Goal: Information Seeking & Learning: Learn about a topic

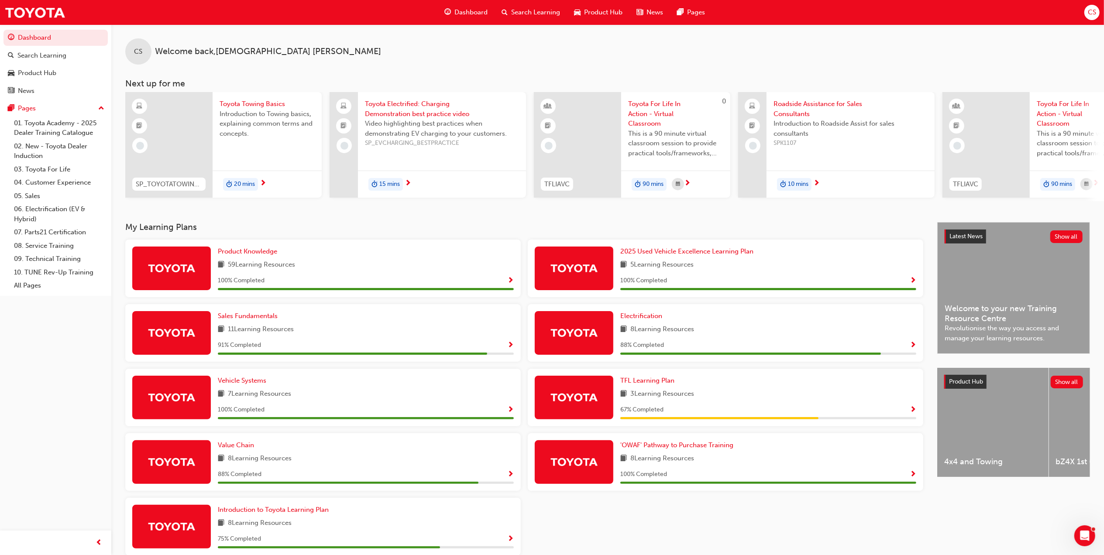
click at [465, 11] on span "Dashboard" at bounding box center [471, 12] width 33 height 10
click at [460, 13] on span "Dashboard" at bounding box center [471, 12] width 33 height 10
click at [796, 182] on span "10 mins" at bounding box center [798, 184] width 21 height 10
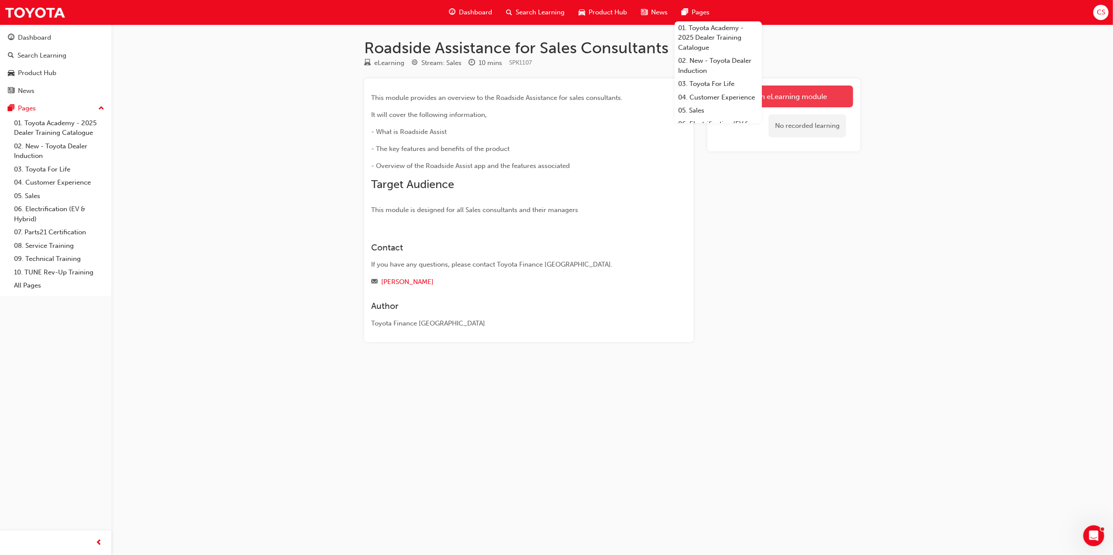
click at [811, 95] on link "Launch eLearning module" at bounding box center [783, 97] width 139 height 22
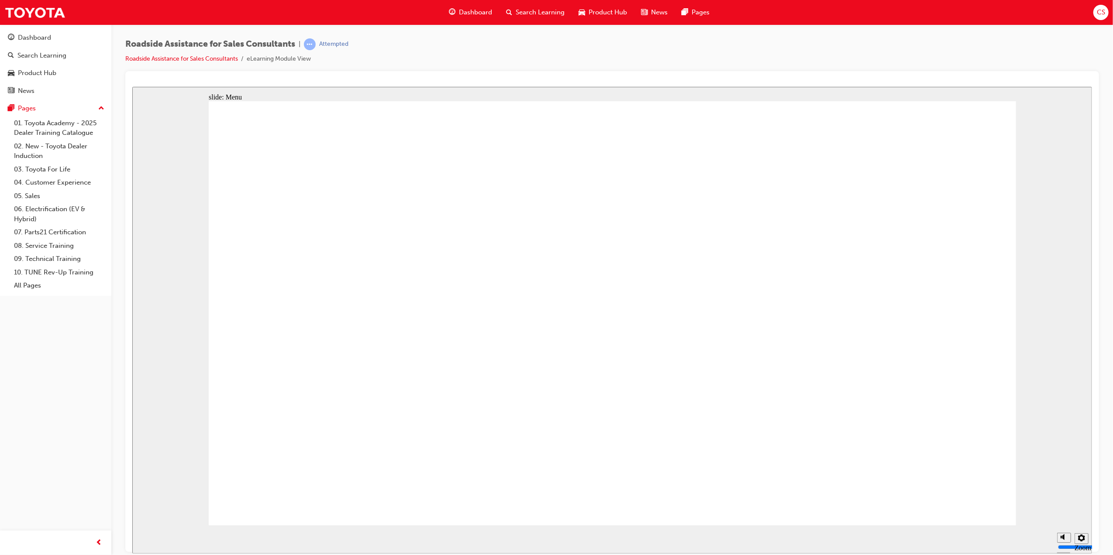
drag, startPoint x: 1013, startPoint y: 335, endPoint x: 1019, endPoint y: 310, distance: 25.4
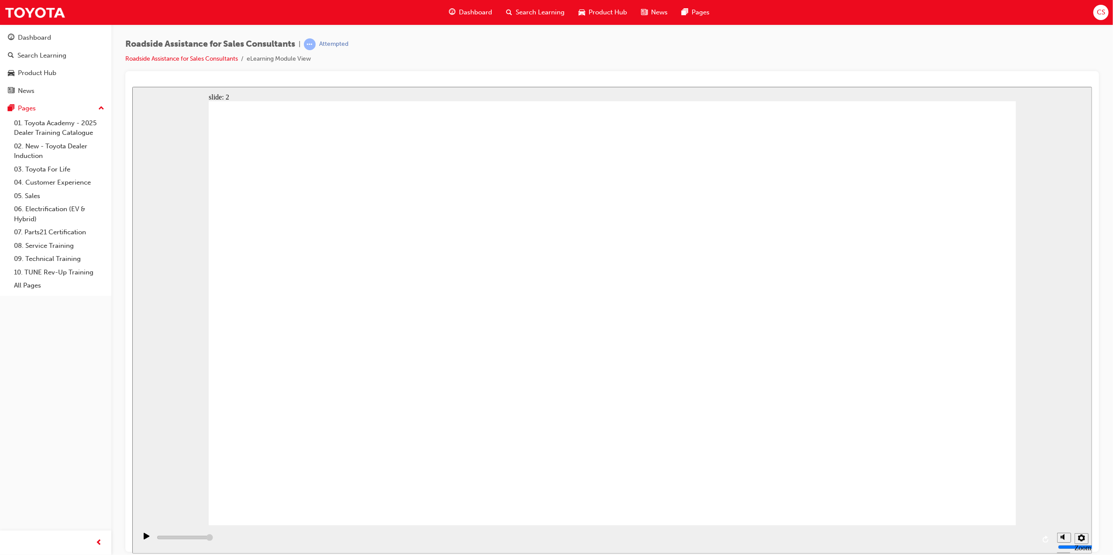
drag, startPoint x: 682, startPoint y: 420, endPoint x: 815, endPoint y: 407, distance: 133.3
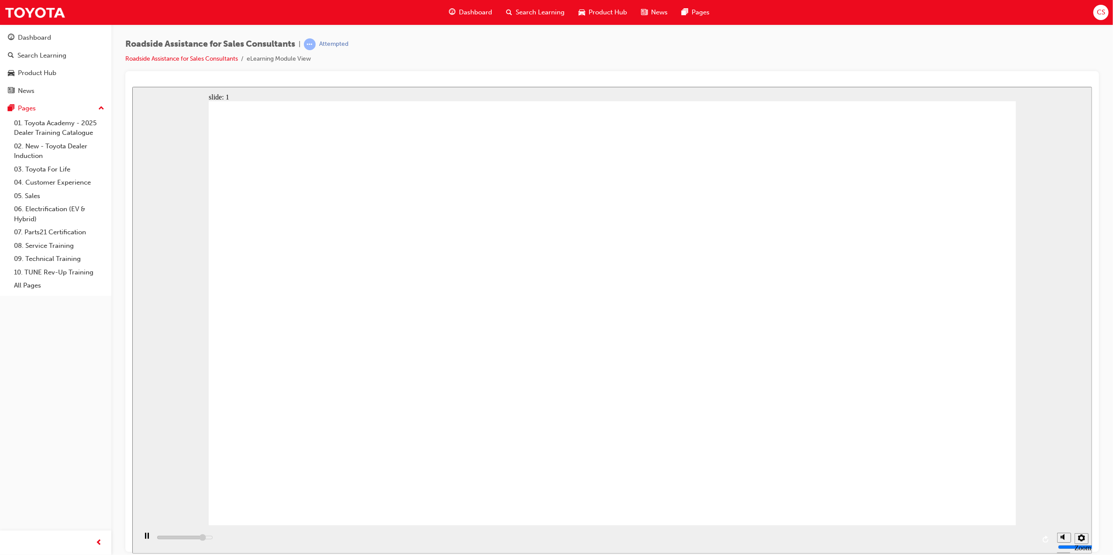
drag, startPoint x: 966, startPoint y: 347, endPoint x: 950, endPoint y: 349, distance: 15.8
drag, startPoint x: 470, startPoint y: 402, endPoint x: 477, endPoint y: 402, distance: 7.0
drag, startPoint x: 477, startPoint y: 402, endPoint x: 494, endPoint y: 396, distance: 17.9
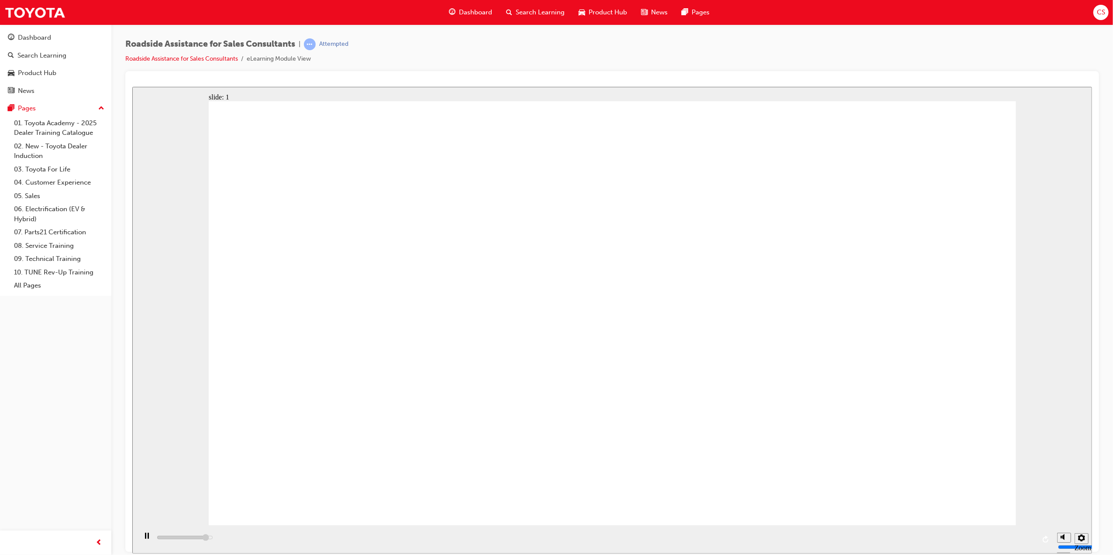
click at [1018, 297] on div "slide: 1 Next page Page 1 of 9 Previous page Open Menu Help Save and Exit Toyot…" at bounding box center [612, 319] width 960 height 467
drag, startPoint x: 1023, startPoint y: 249, endPoint x: 1012, endPoint y: 271, distance: 24.8
click at [1023, 258] on div "slide: 1 Page 1 of 9 Previous page Open Menu Help Save and Exit Toyota Access f…" at bounding box center [612, 319] width 960 height 467
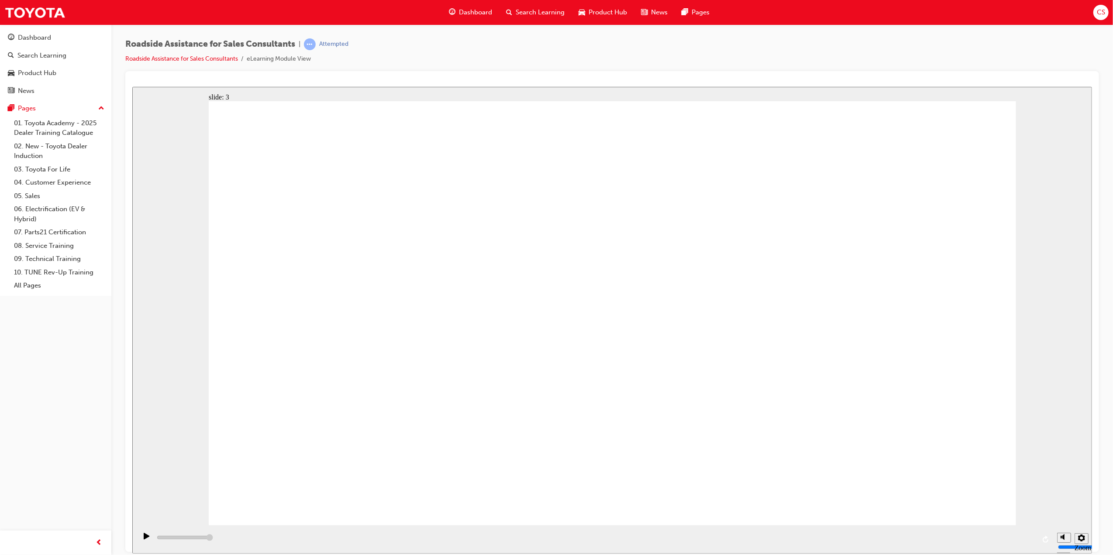
drag, startPoint x: 625, startPoint y: 429, endPoint x: 625, endPoint y: 423, distance: 6.1
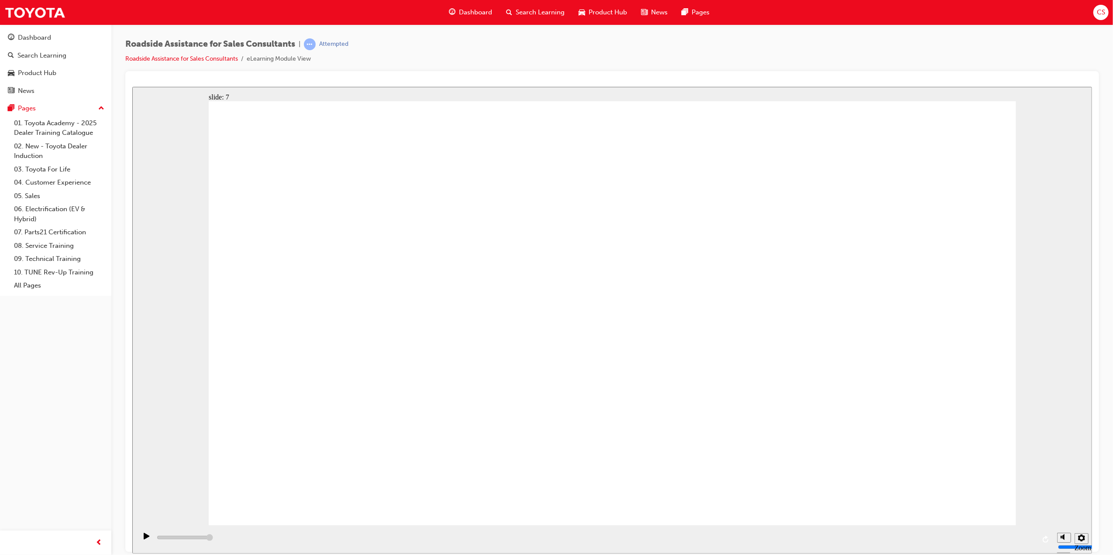
type input "23000"
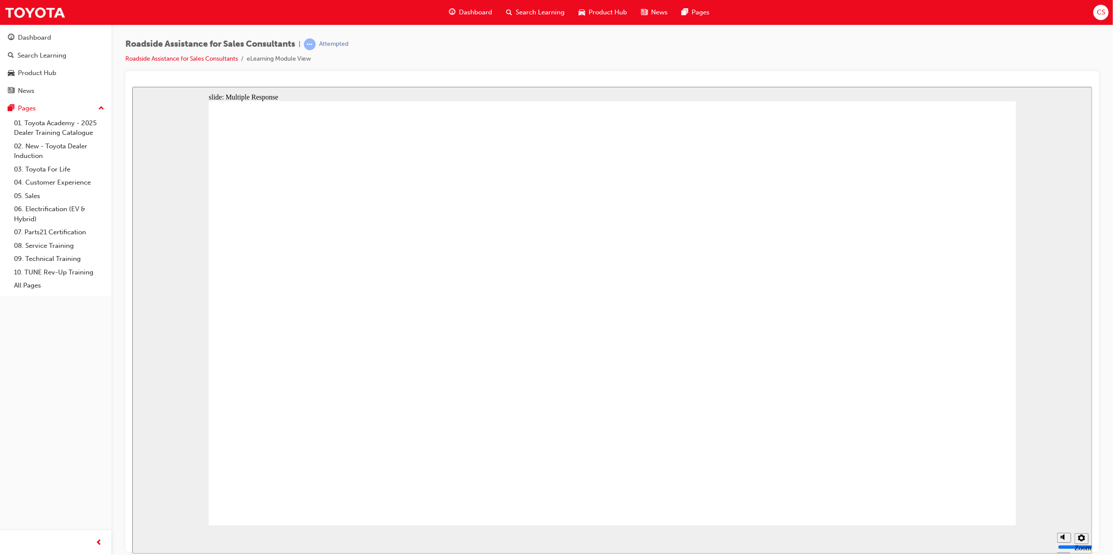
checkbox input "true"
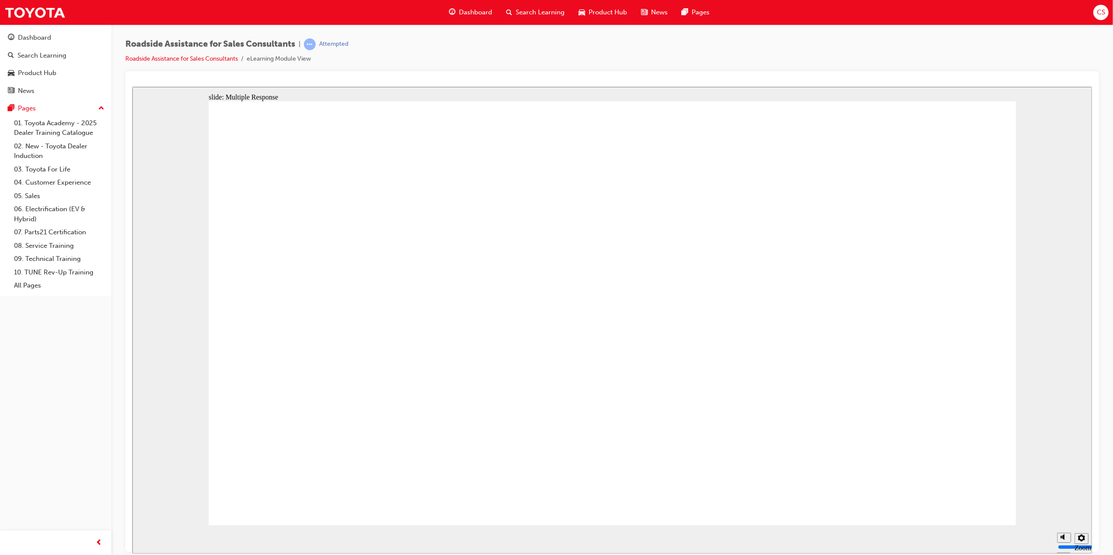
checkbox input "true"
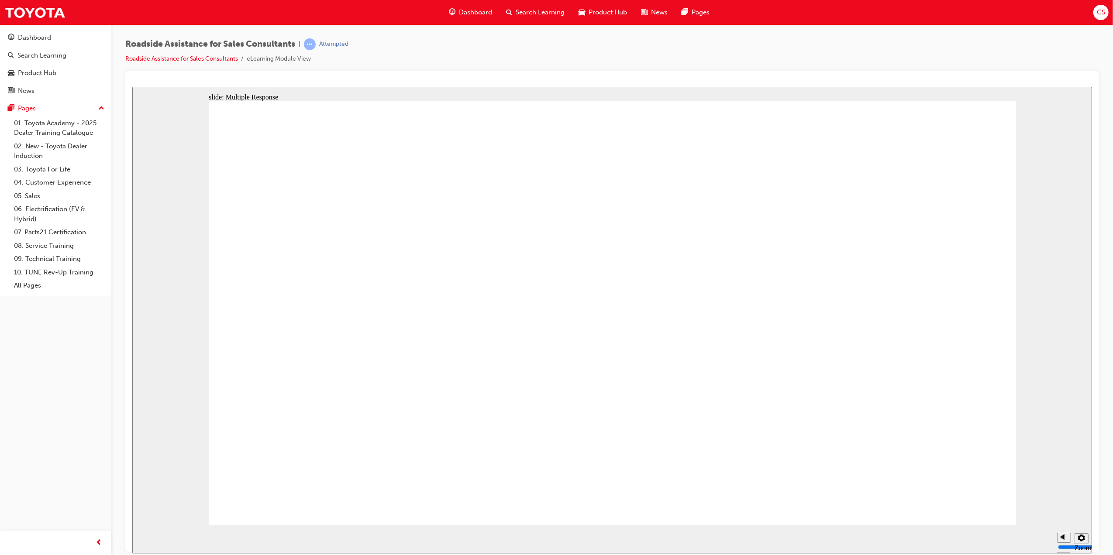
checkbox input "true"
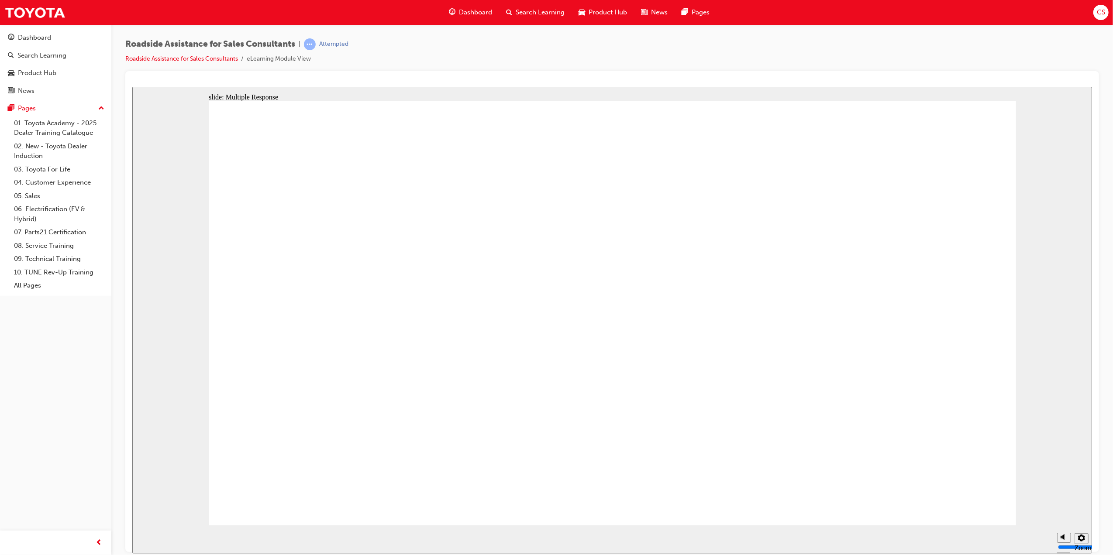
checkbox input "true"
drag, startPoint x: 900, startPoint y: 451, endPoint x: 823, endPoint y: 454, distance: 76.9
checkbox input "true"
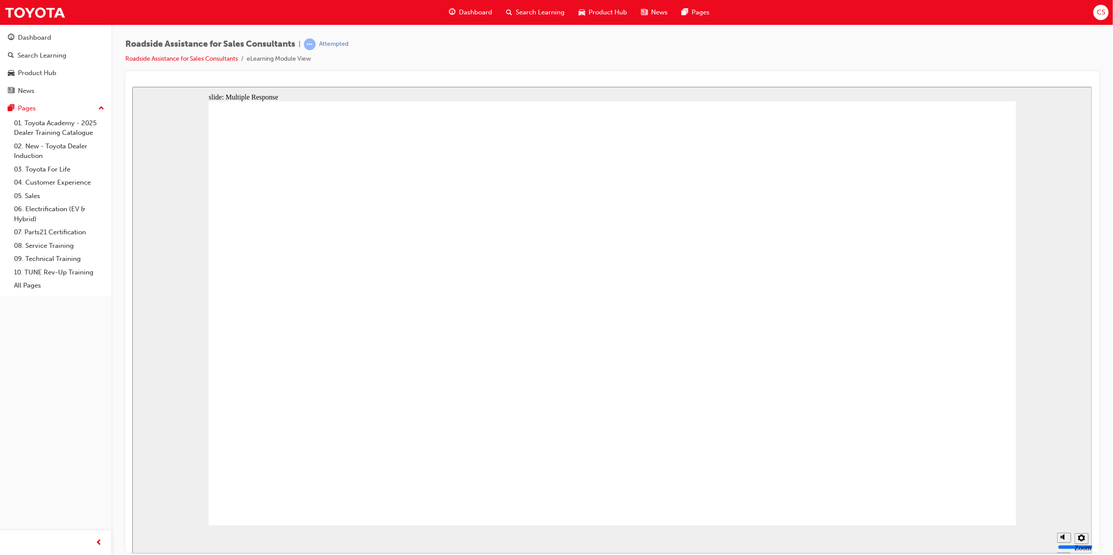
checkbox input "true"
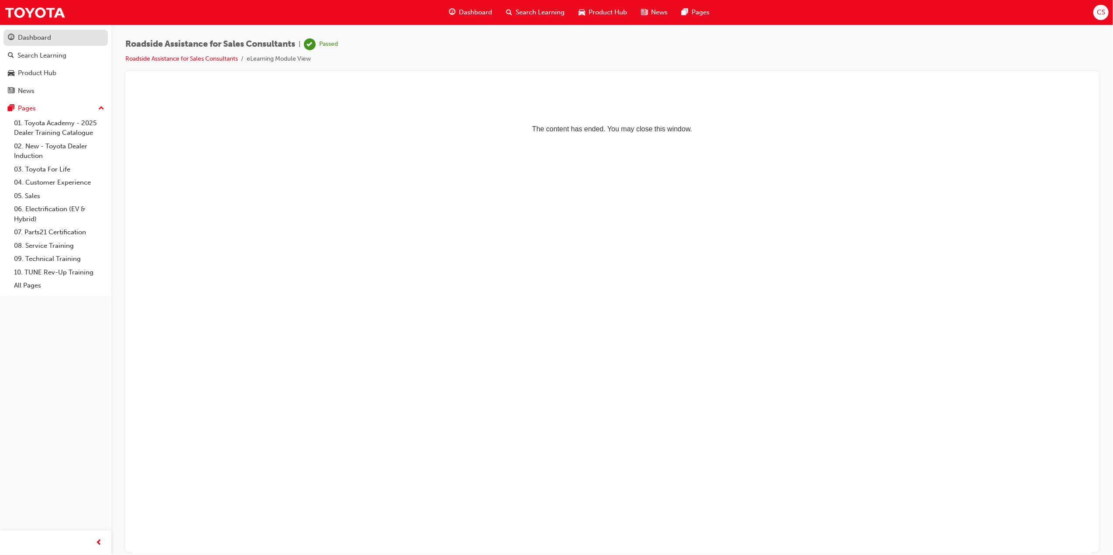
click at [24, 34] on div "Dashboard" at bounding box center [34, 38] width 33 height 10
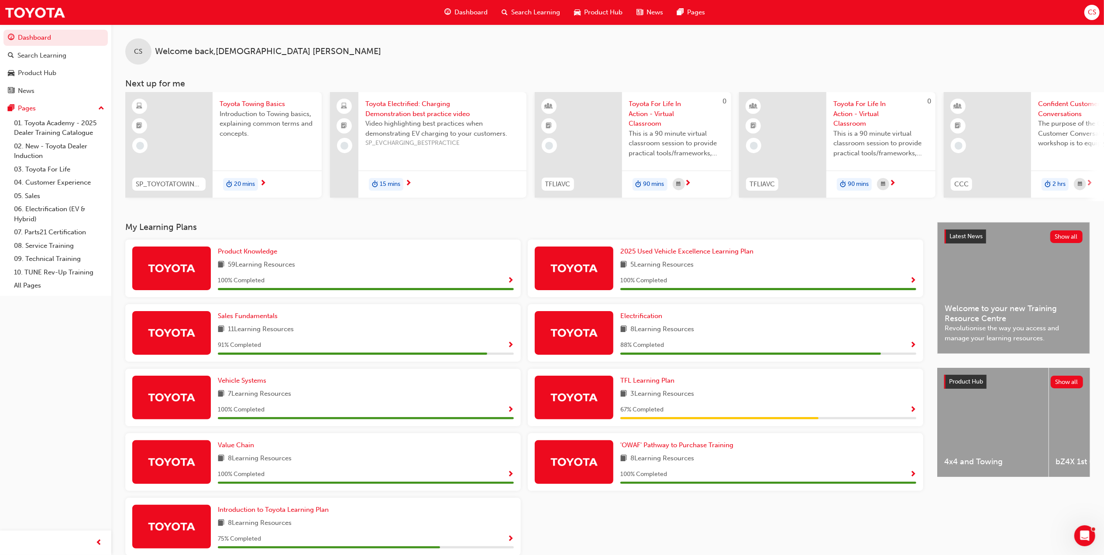
click at [383, 186] on span "15 mins" at bounding box center [390, 184] width 21 height 10
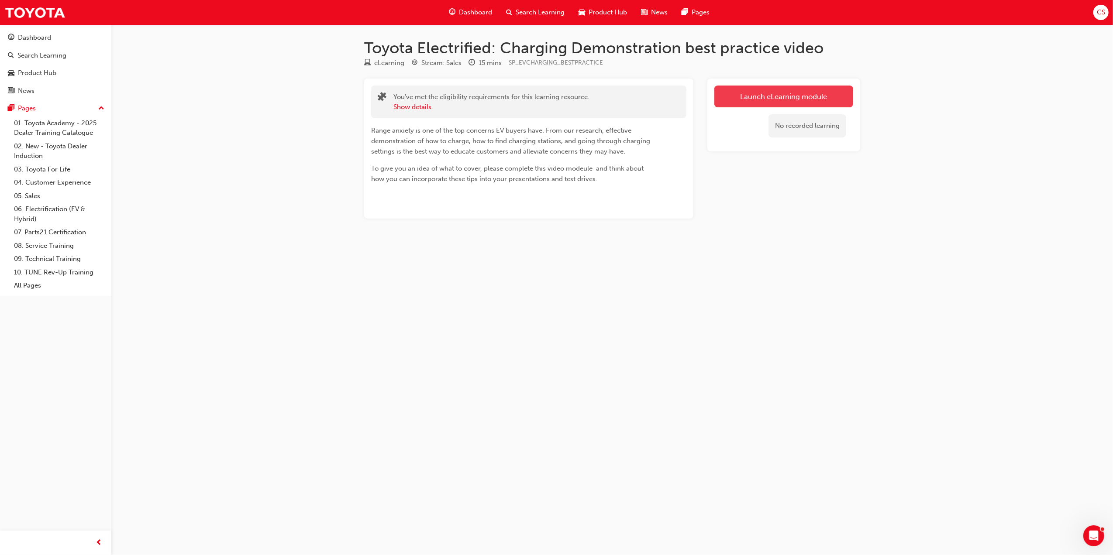
click at [756, 95] on link "Launch eLearning module" at bounding box center [783, 97] width 139 height 22
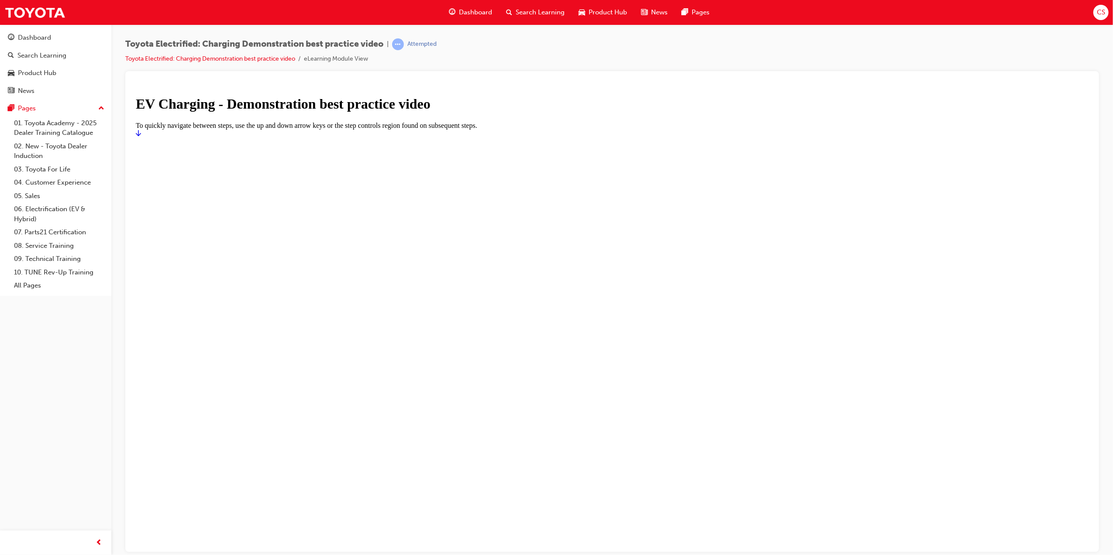
click at [602, 137] on div at bounding box center [611, 137] width 953 height 0
click at [572, 137] on div at bounding box center [611, 137] width 953 height 0
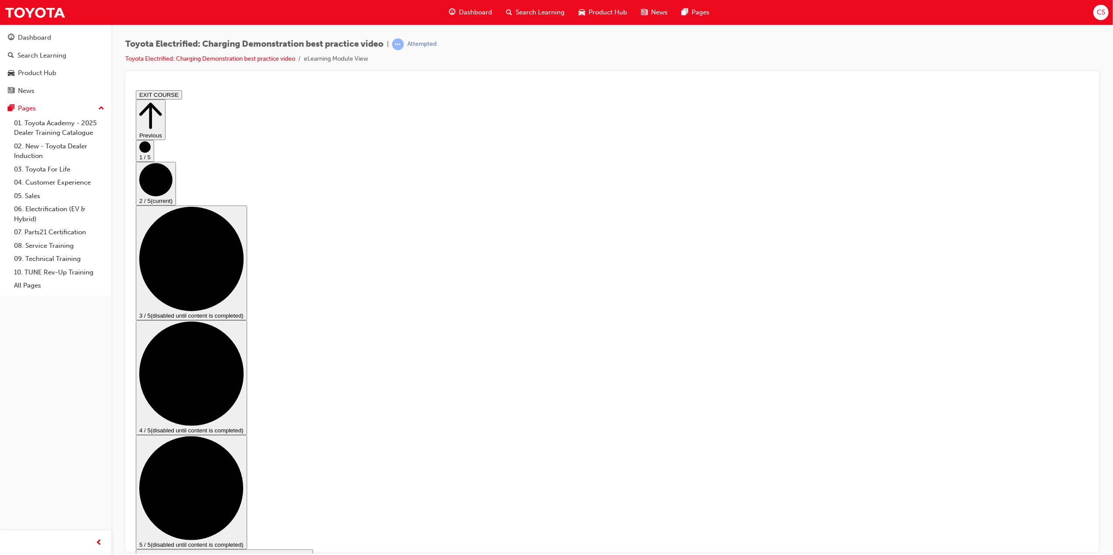
drag, startPoint x: 607, startPoint y: 288, endPoint x: 603, endPoint y: 291, distance: 5.7
drag, startPoint x: 406, startPoint y: 409, endPoint x: 417, endPoint y: 406, distance: 11.7
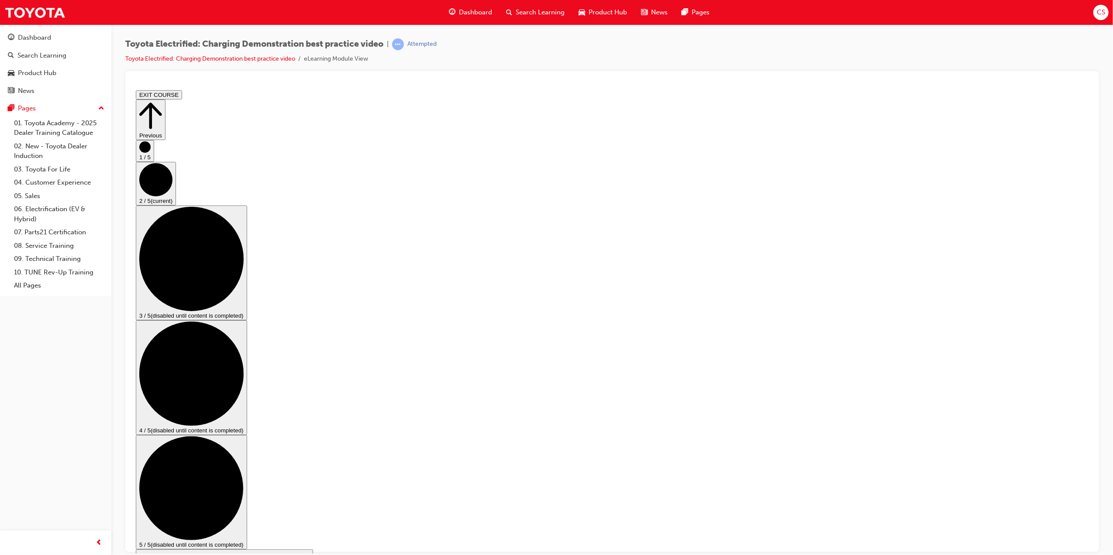
drag, startPoint x: 405, startPoint y: 406, endPoint x: 556, endPoint y: 405, distance: 151.1
drag, startPoint x: 696, startPoint y: 407, endPoint x: 702, endPoint y: 406, distance: 5.7
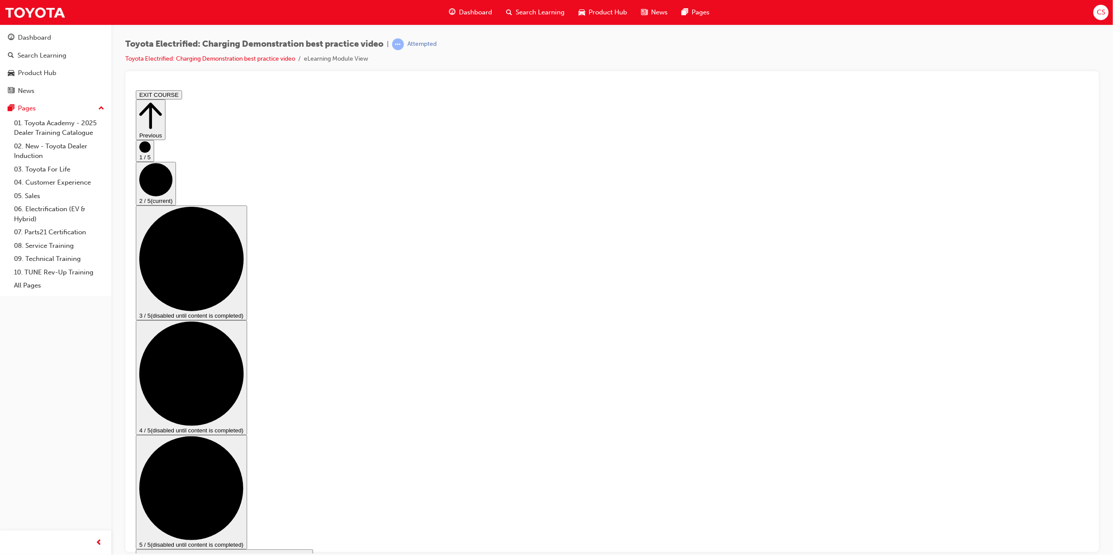
drag, startPoint x: 405, startPoint y: 407, endPoint x: 697, endPoint y: 407, distance: 292.5
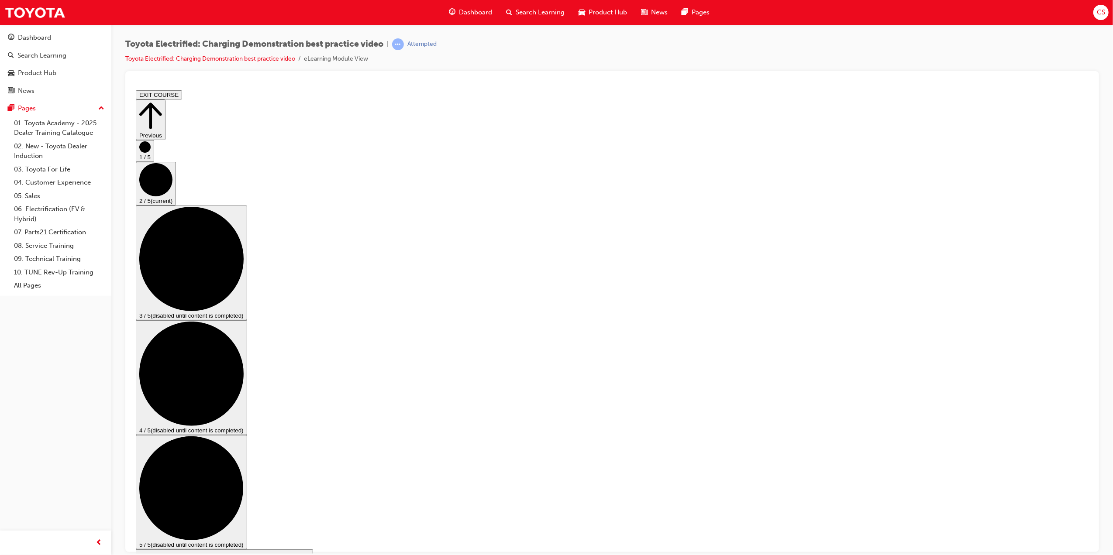
drag, startPoint x: 408, startPoint y: 408, endPoint x: 366, endPoint y: 414, distance: 42.3
